Goal: Book appointment/travel/reservation

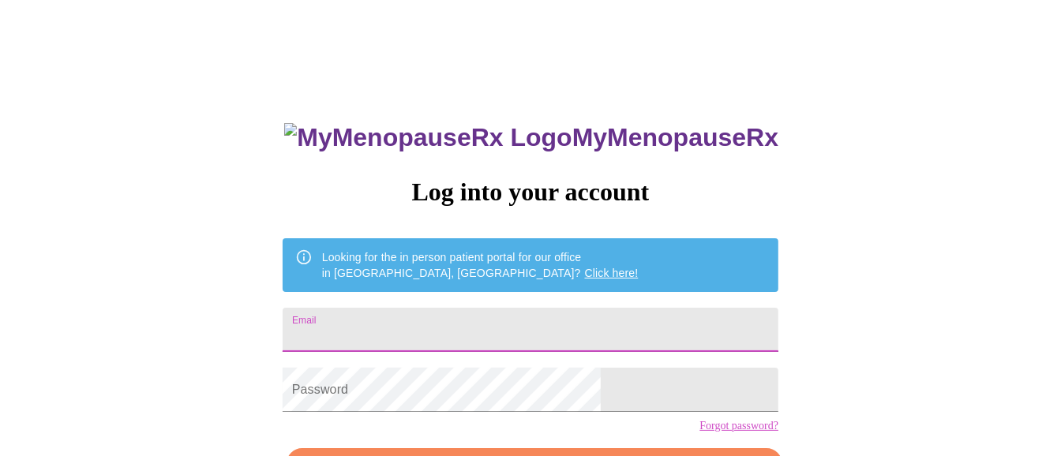
click at [556, 314] on input "Email" at bounding box center [531, 330] width 496 height 44
type input "[EMAIL_ADDRESS][DOMAIN_NAME]"
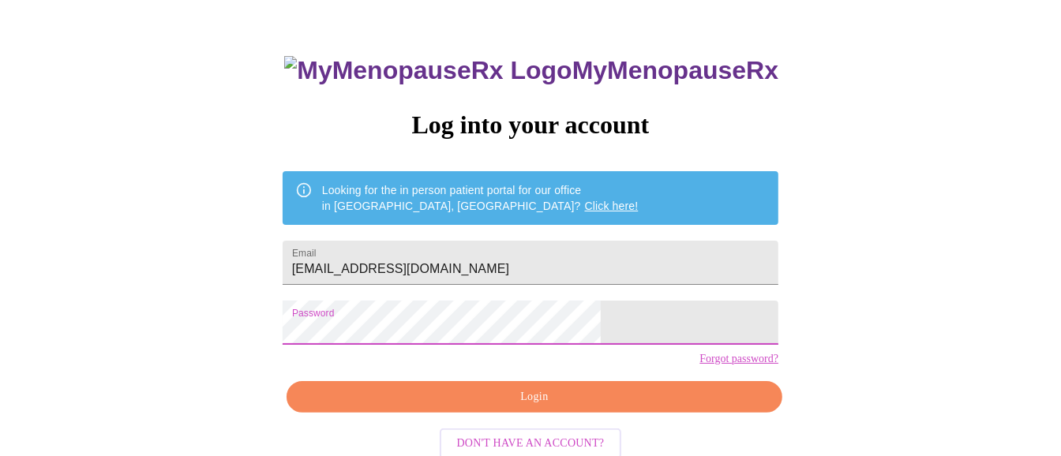
scroll to position [103, 0]
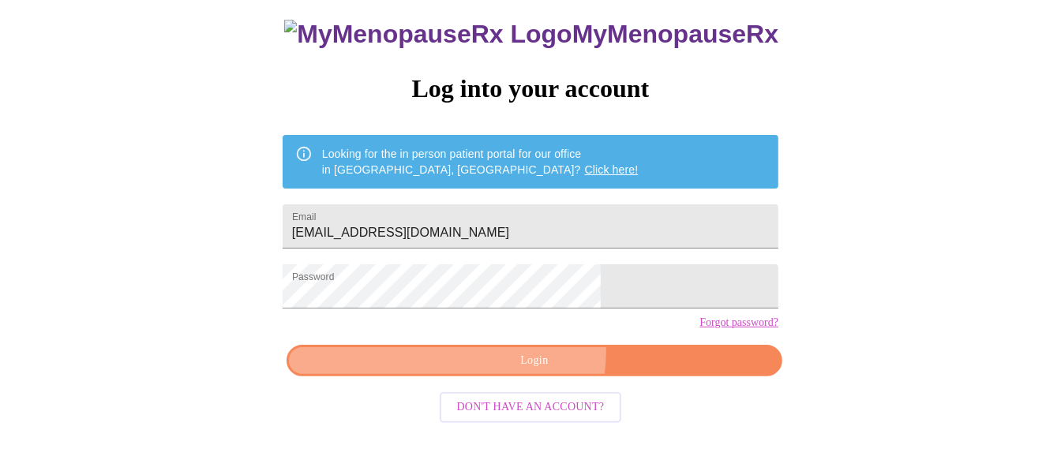
click at [517, 371] on span "Login" at bounding box center [535, 361] width 460 height 20
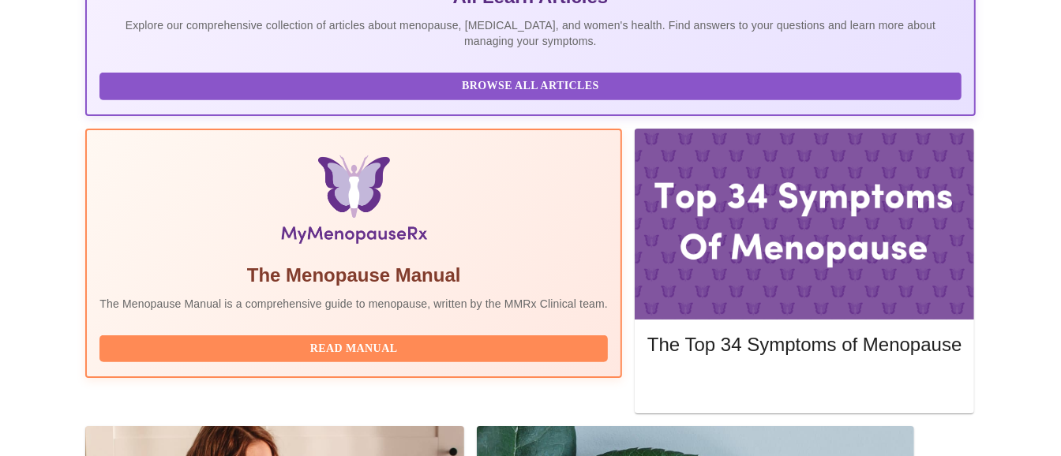
scroll to position [486, 0]
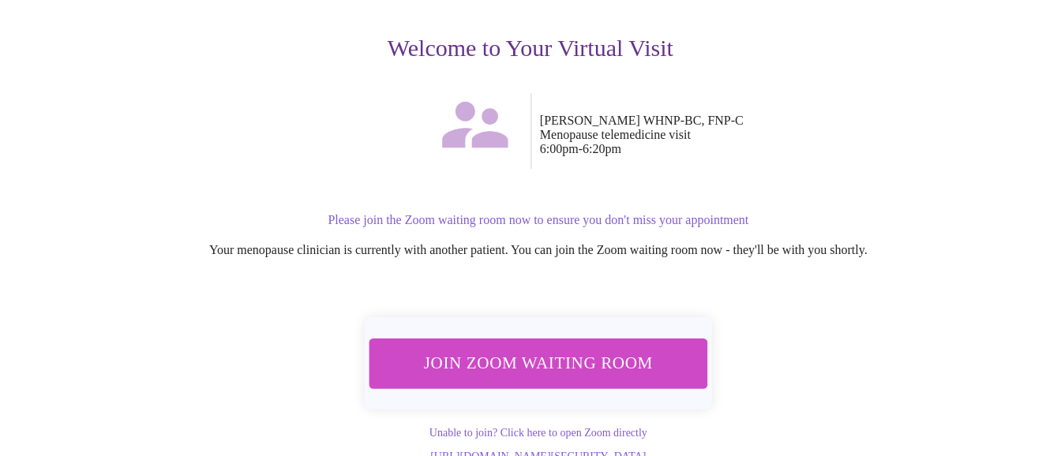
scroll to position [203, 0]
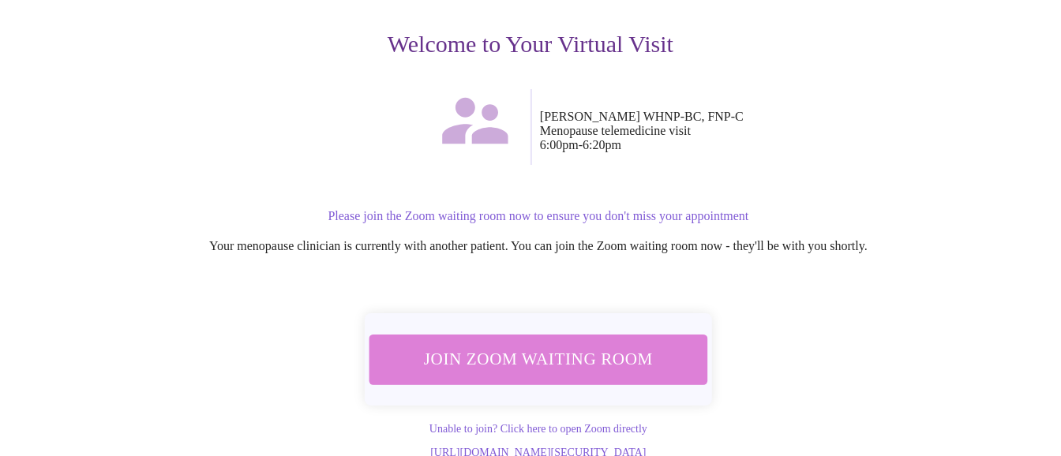
click at [563, 345] on span "Join Zoom Waiting Room" at bounding box center [538, 359] width 297 height 29
